Goal: Task Accomplishment & Management: Manage account settings

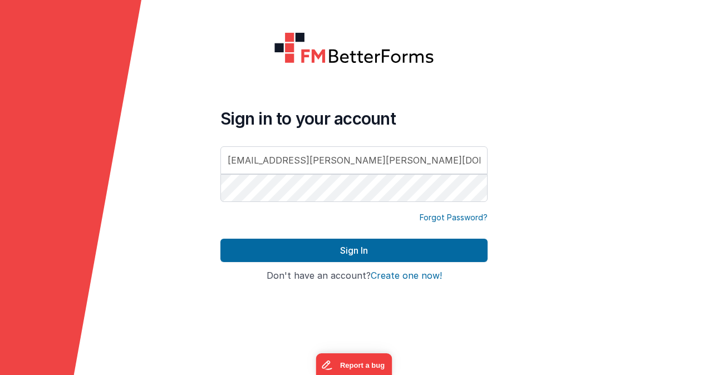
type input "[EMAIL_ADDRESS][PERSON_NAME][PERSON_NAME][DOMAIN_NAME]"
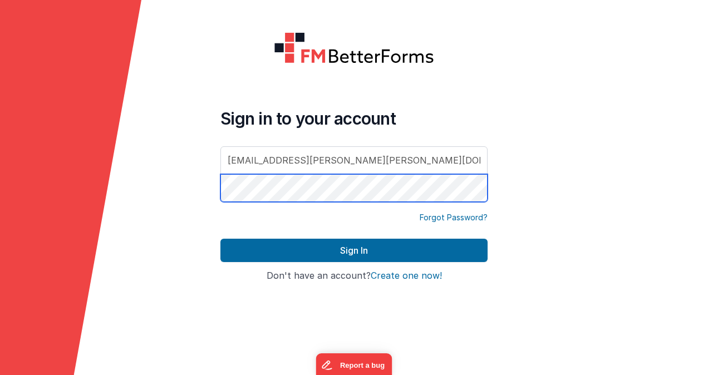
click at [221, 239] on button "Sign In" at bounding box center [354, 250] width 267 height 23
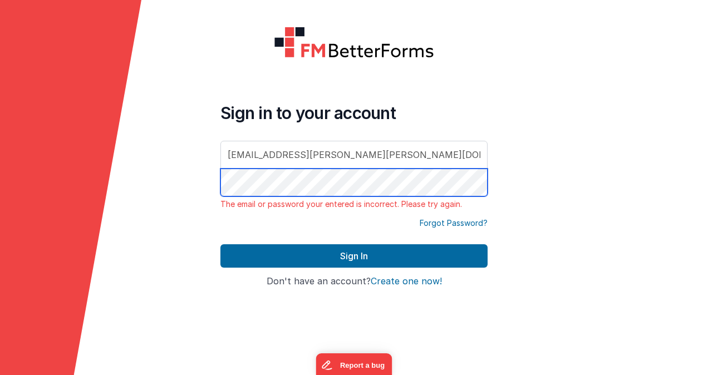
click at [199, 164] on form "Sign in to your account [EMAIL_ADDRESS][PERSON_NAME][PERSON_NAME][DOMAIN_NAME] …" at bounding box center [354, 187] width 708 height 375
click at [221, 245] on button "Sign In" at bounding box center [354, 256] width 267 height 23
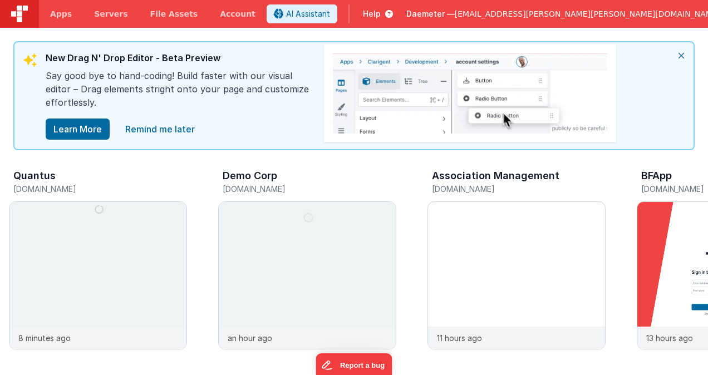
click at [614, 16] on span "[EMAIL_ADDRESS][PERSON_NAME][PERSON_NAME][DOMAIN_NAME]" at bounding box center [588, 13] width 266 height 11
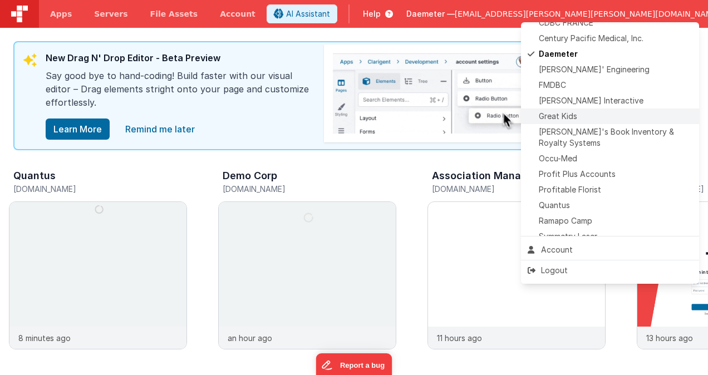
scroll to position [210, 0]
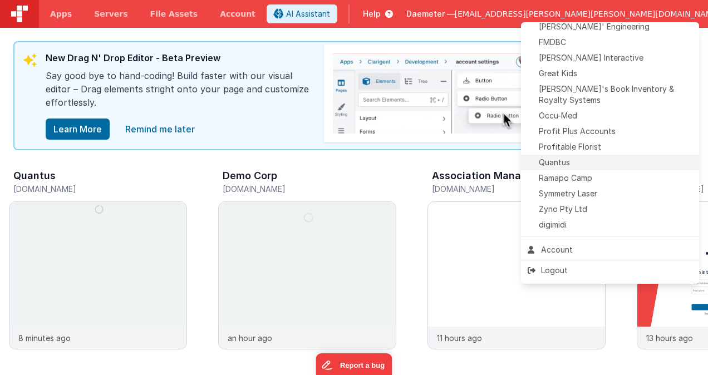
click at [584, 159] on div "Quantus" at bounding box center [610, 162] width 165 height 11
